Goal: Use online tool/utility: Utilize a website feature to perform a specific function

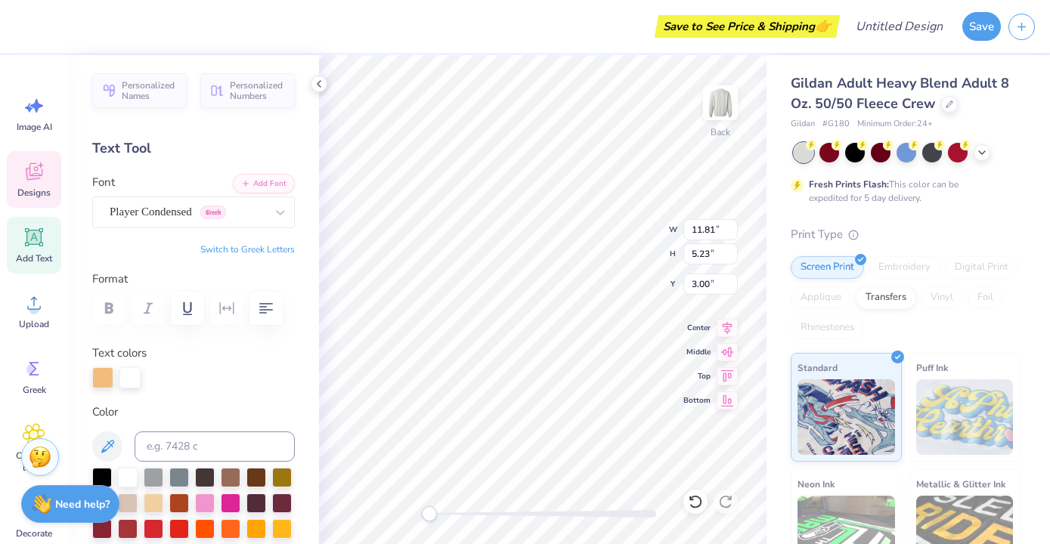
scroll to position [0, 4]
type textarea "ALPHA delta pi"
click at [626, 221] on div "Back W 11.82 11.82 " H 5.23 5.23 " Y 3.00 3.00 " Center Middle Top Bottom" at bounding box center [543, 299] width 448 height 489
click at [637, 221] on div "Back W 11.82 11.82 " H 5.23 5.23 " Y 3.00 3.00 " Center Middle Top Bottom" at bounding box center [543, 299] width 448 height 489
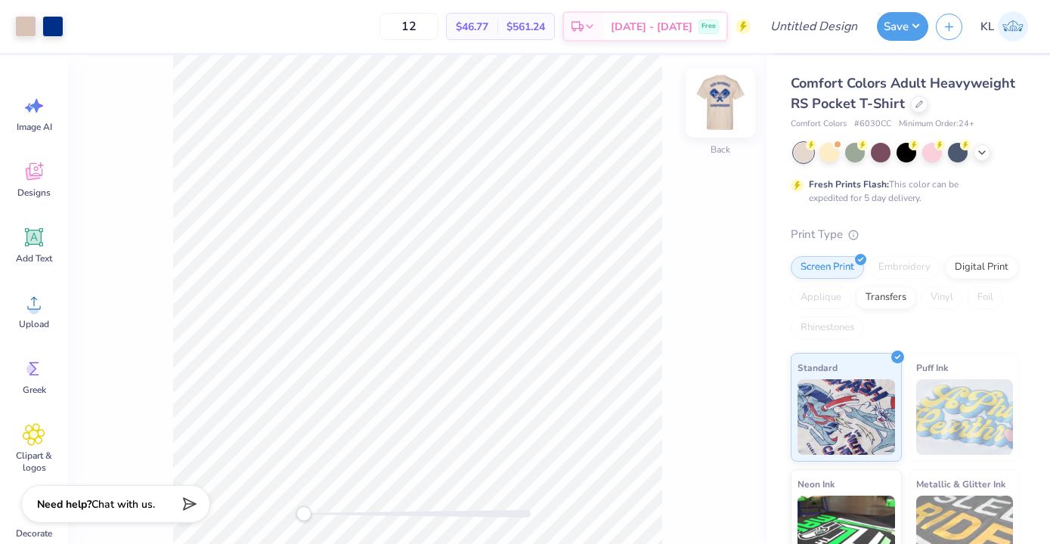
click at [726, 97] on img at bounding box center [720, 103] width 60 height 60
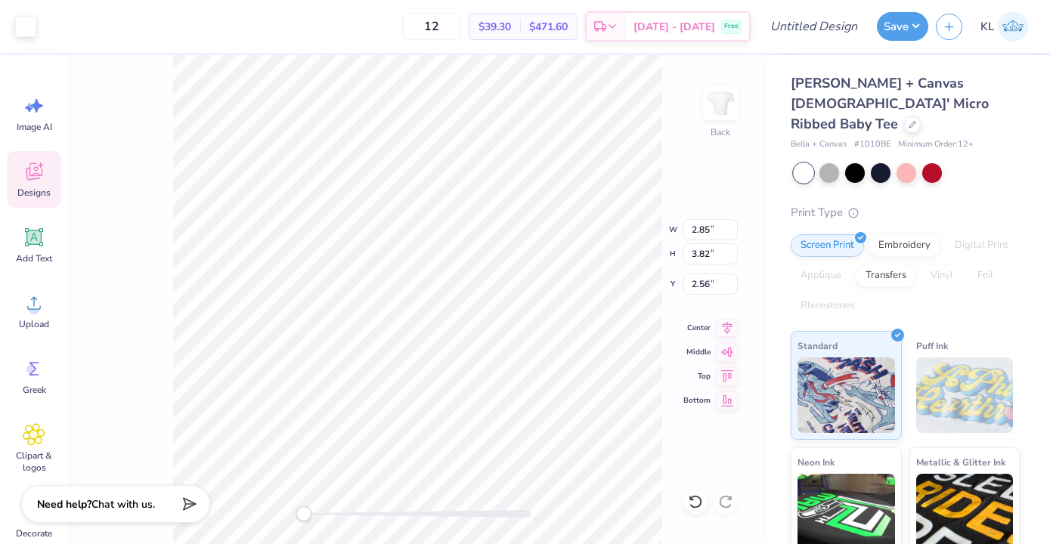
type input "2.85"
type input "3.82"
type input "2.56"
type input "2.68"
type input "3.65"
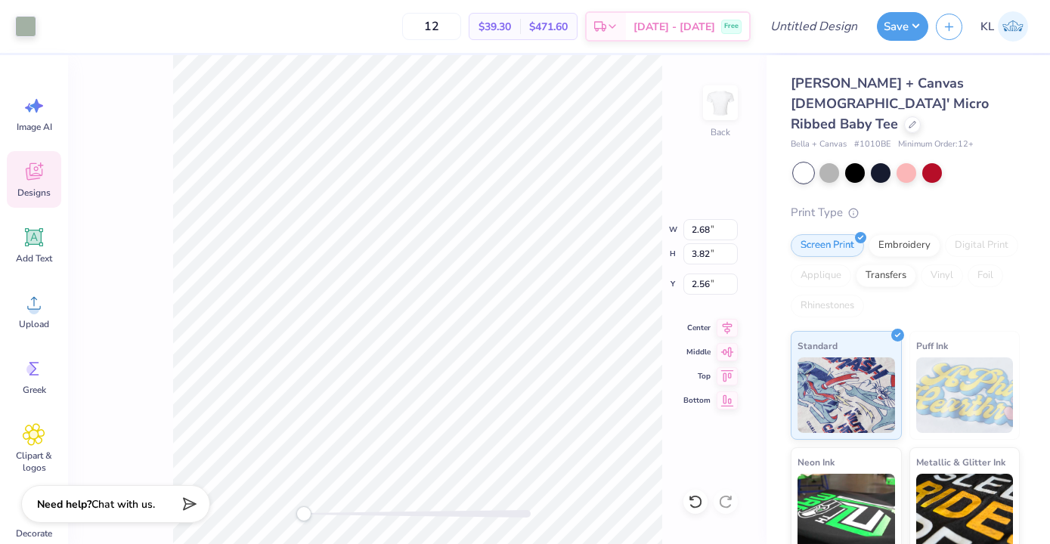
type input "2.61"
